Goal: Transaction & Acquisition: Download file/media

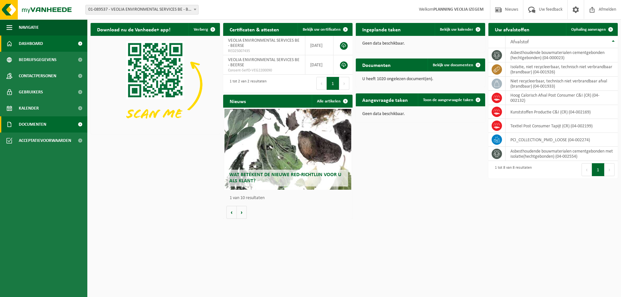
click at [41, 126] on span "Documenten" at bounding box center [32, 124] width 27 height 16
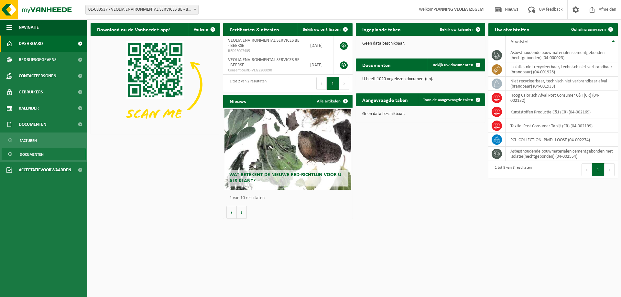
click at [34, 155] on span "Documenten" at bounding box center [32, 154] width 24 height 12
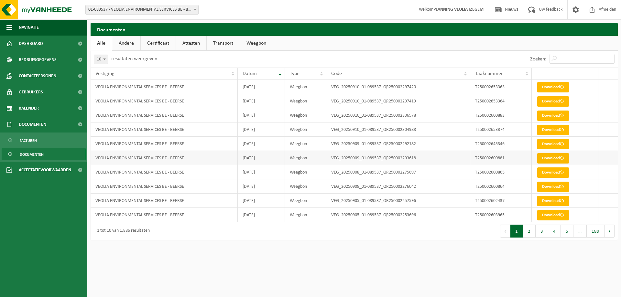
click at [557, 157] on link "Download" at bounding box center [553, 158] width 32 height 10
click at [555, 142] on link "Download" at bounding box center [553, 144] width 32 height 10
click at [554, 143] on link "Download" at bounding box center [553, 144] width 32 height 10
click at [553, 158] on link "Download" at bounding box center [553, 158] width 32 height 10
